Goal: Information Seeking & Learning: Learn about a topic

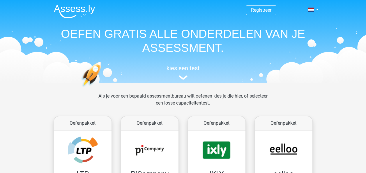
scroll to position [249, 0]
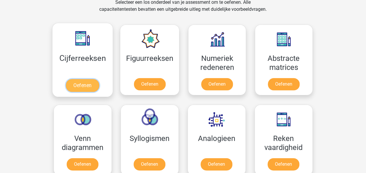
click at [93, 82] on link "Oefenen" at bounding box center [82, 85] width 33 height 13
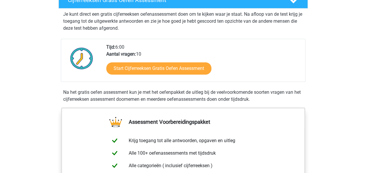
scroll to position [124, 0]
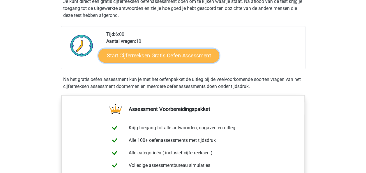
click at [175, 57] on link "Start Cijferreeksen Gratis Oefen Assessment" at bounding box center [158, 55] width 121 height 14
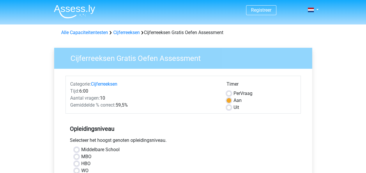
click at [244, 136] on div "Opleidingsniveau Selecteer het hoogst genoten opleidingsniveau. Middelbare Scho…" at bounding box center [182, 147] width 235 height 63
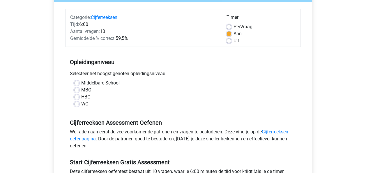
scroll to position [77, 0]
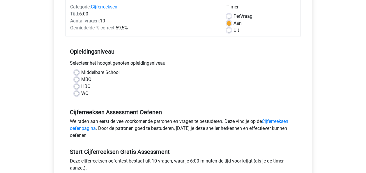
click at [83, 71] on label "Middelbare School" at bounding box center [100, 72] width 38 height 7
click at [79, 71] on input "Middelbare School" at bounding box center [76, 72] width 5 height 6
radio input "true"
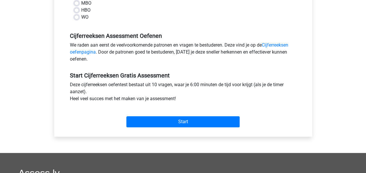
scroll to position [154, 0]
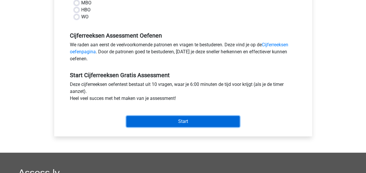
click at [165, 120] on input "Start" at bounding box center [182, 121] width 113 height 11
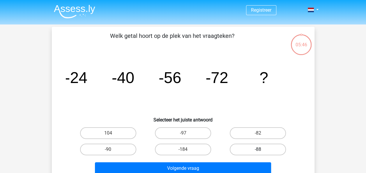
click at [242, 150] on label "-88" at bounding box center [258, 149] width 56 height 12
click at [258, 150] on input "-88" at bounding box center [260, 151] width 4 height 4
radio input "true"
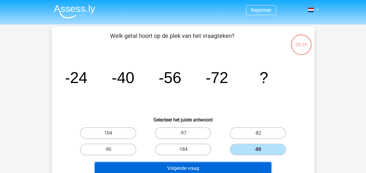
click at [173, 168] on button "Volgende vraag" at bounding box center [183, 168] width 176 height 12
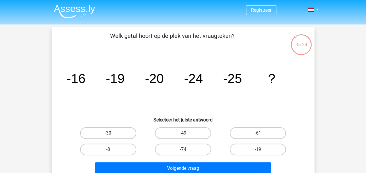
click at [148, 110] on icon "image/svg+xml -16 -19 -20 -24 -25 ?" at bounding box center [183, 83] width 235 height 59
click at [127, 134] on label "-30" at bounding box center [108, 133] width 56 height 12
click at [112, 134] on input "-30" at bounding box center [110, 135] width 4 height 4
radio input "true"
click at [168, 161] on div "Volgende vraag" at bounding box center [183, 166] width 244 height 19
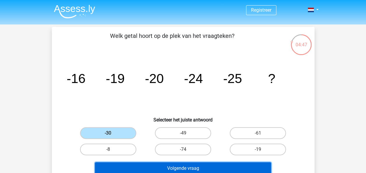
click at [168, 164] on button "Volgende vraag" at bounding box center [183, 168] width 176 height 12
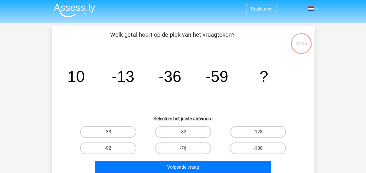
scroll to position [0, 0]
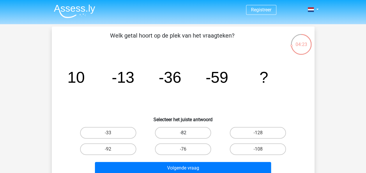
click at [193, 134] on label "-82" at bounding box center [183, 133] width 56 height 12
click at [187, 134] on input "-82" at bounding box center [185, 135] width 4 height 4
radio input "true"
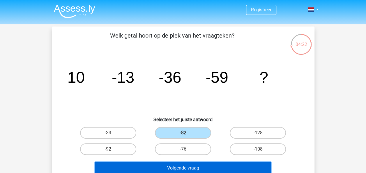
click at [202, 164] on button "Volgende vraag" at bounding box center [183, 168] width 176 height 12
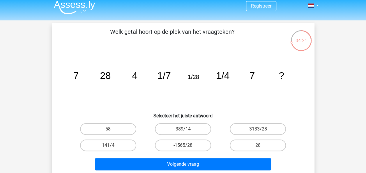
scroll to position [0, 0]
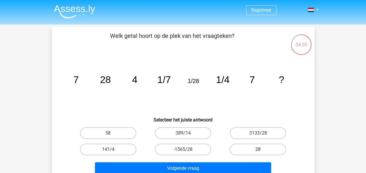
click at [243, 151] on label "28" at bounding box center [258, 149] width 56 height 12
click at [258, 151] on input "28" at bounding box center [260, 151] width 4 height 4
radio input "true"
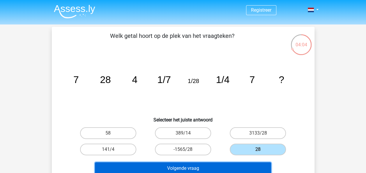
click at [232, 163] on button "Volgende vraag" at bounding box center [183, 168] width 176 height 12
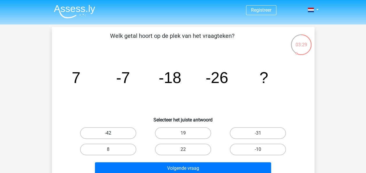
click at [117, 133] on label "-42" at bounding box center [108, 133] width 56 height 12
click at [112, 133] on input "-42" at bounding box center [110, 135] width 4 height 4
radio input "true"
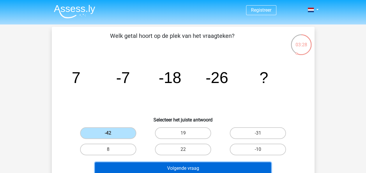
click at [160, 168] on button "Volgende vraag" at bounding box center [183, 168] width 176 height 12
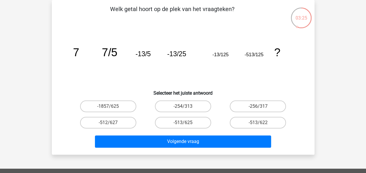
scroll to position [0, 0]
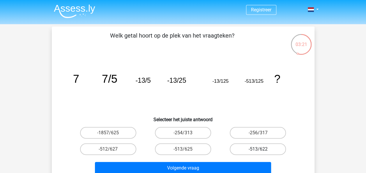
click at [242, 146] on label "-513/622" at bounding box center [258, 149] width 56 height 12
click at [258, 149] on input "-513/622" at bounding box center [260, 151] width 4 height 4
radio input "true"
click at [243, 160] on div "Volgende vraag" at bounding box center [183, 166] width 244 height 19
click at [243, 161] on div "Volgende vraag" at bounding box center [183, 166] width 244 height 19
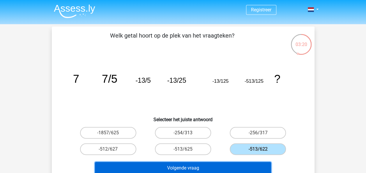
click at [244, 167] on button "Volgende vraag" at bounding box center [183, 168] width 176 height 12
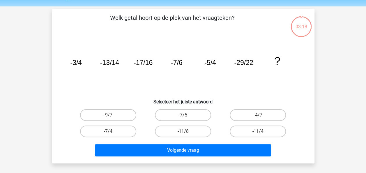
scroll to position [27, 0]
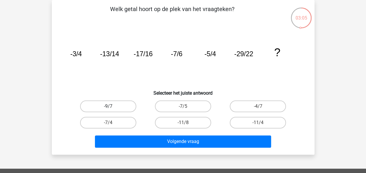
click at [115, 107] on label "-9/7" at bounding box center [108, 106] width 56 height 12
click at [112, 107] on input "-9/7" at bounding box center [110, 108] width 4 height 4
radio input "true"
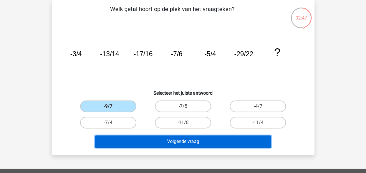
click at [167, 141] on button "Volgende vraag" at bounding box center [183, 141] width 176 height 12
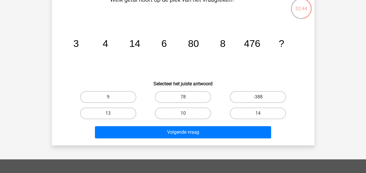
scroll to position [38, 0]
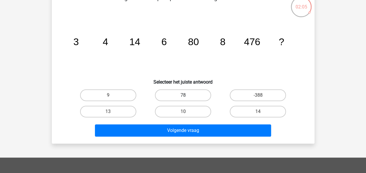
click at [200, 94] on label "78" at bounding box center [183, 95] width 56 height 12
click at [187, 95] on input "78" at bounding box center [185, 97] width 4 height 4
radio input "true"
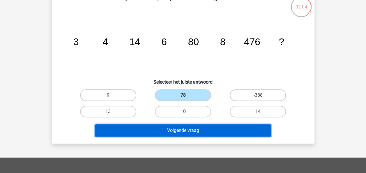
click at [199, 127] on button "Volgende vraag" at bounding box center [183, 130] width 176 height 12
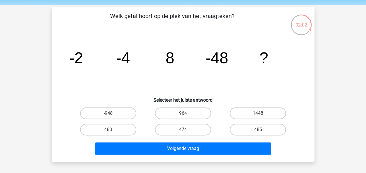
scroll to position [20, 0]
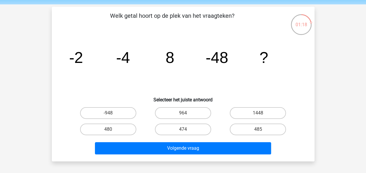
click at [108, 132] on input "480" at bounding box center [110, 131] width 4 height 4
radio input "true"
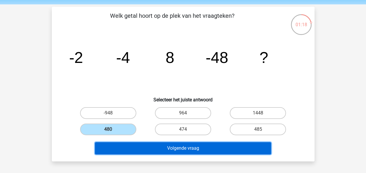
click at [119, 145] on button "Volgende vraag" at bounding box center [183, 148] width 176 height 12
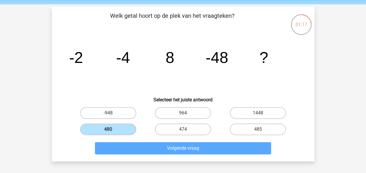
scroll to position [27, 0]
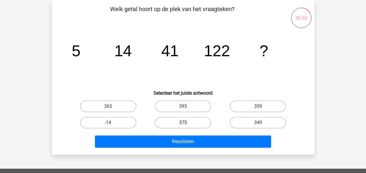
click at [185, 122] on label "375" at bounding box center [183, 123] width 56 height 12
click at [185, 123] on input "375" at bounding box center [185, 125] width 4 height 4
radio input "true"
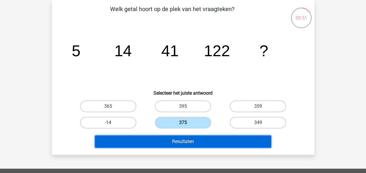
click at [192, 145] on button "Resultaten" at bounding box center [183, 141] width 176 height 12
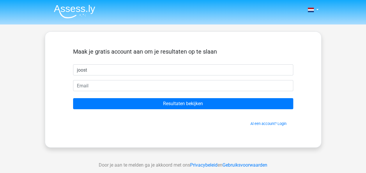
type input "joost"
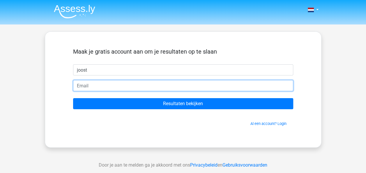
click at [144, 84] on input "email" at bounding box center [183, 85] width 220 height 11
type input "[EMAIL_ADDRESS][DOMAIN_NAME]"
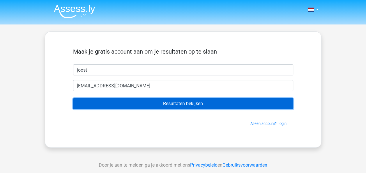
click at [147, 108] on input "Resultaten bekijken" at bounding box center [183, 103] width 220 height 11
click at [164, 107] on input "Resultaten bekijken" at bounding box center [183, 103] width 220 height 11
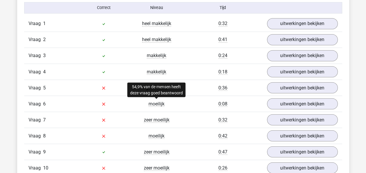
scroll to position [477, 0]
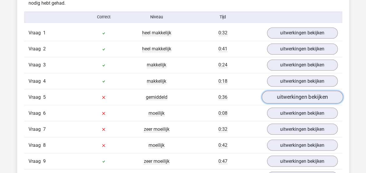
click at [278, 92] on link "uitwerkingen bekijken" at bounding box center [301, 97] width 81 height 13
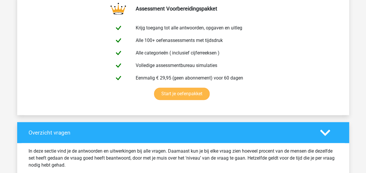
scroll to position [283, 0]
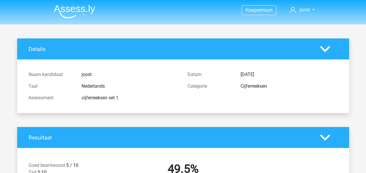
scroll to position [283, 0]
